Goal: Find specific page/section: Find specific page/section

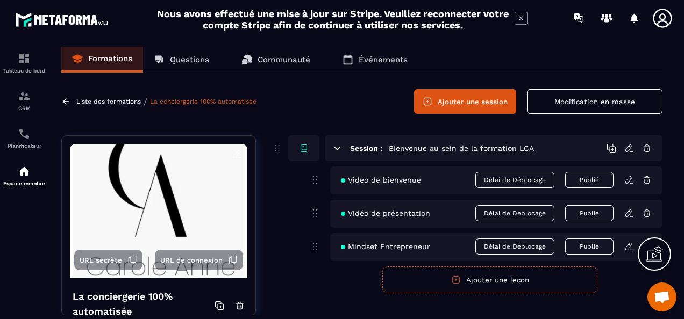
click at [552, 99] on button "Modification en masse" at bounding box center [594, 101] width 135 height 25
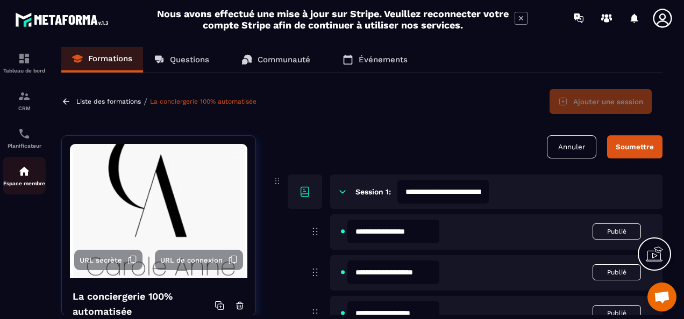
click at [20, 176] on img at bounding box center [24, 171] width 13 height 13
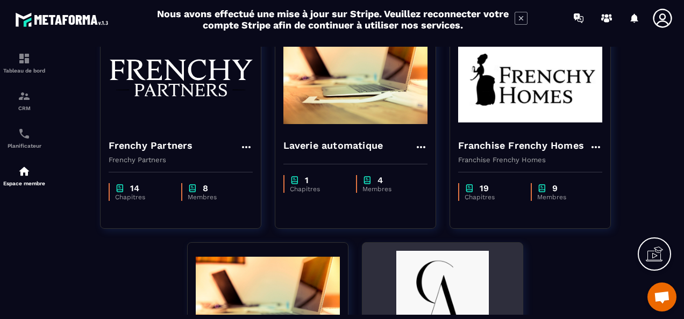
scroll to position [215, 0]
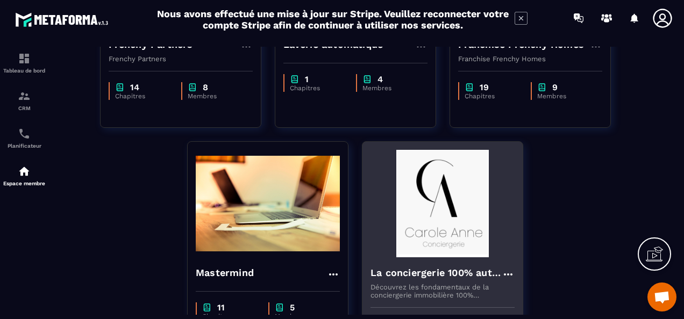
click at [433, 235] on img at bounding box center [442, 204] width 144 height 108
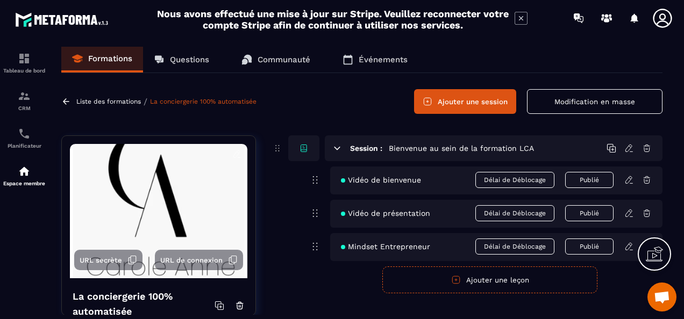
click at [187, 62] on p "Questions" at bounding box center [189, 60] width 39 height 10
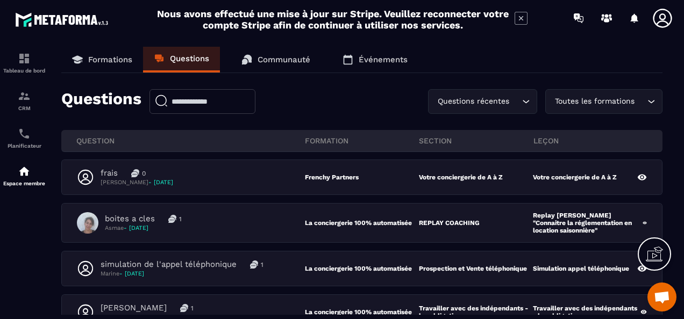
click at [552, 99] on div "Toutes les formations" at bounding box center [598, 102] width 95 height 12
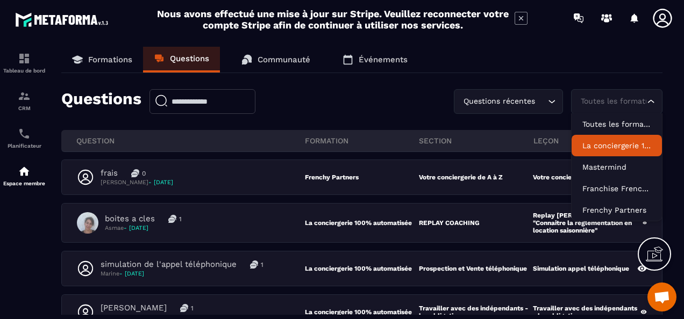
click at [552, 146] on p "La conciergerie 100% automatisée" at bounding box center [616, 145] width 69 height 11
